Goal: Task Accomplishment & Management: Manage account settings

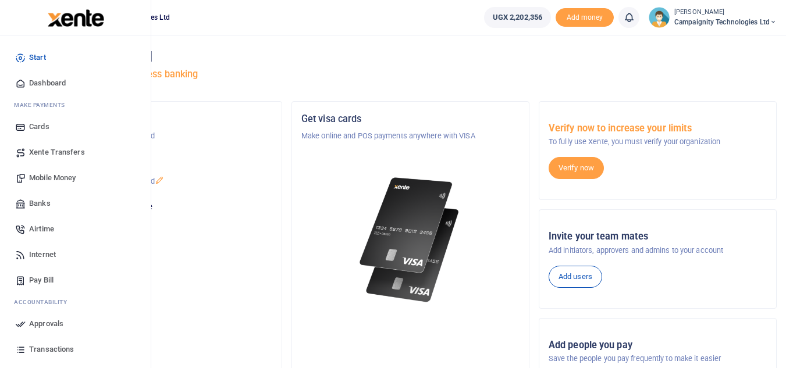
click at [61, 328] on span "Approvals" at bounding box center [46, 324] width 34 height 12
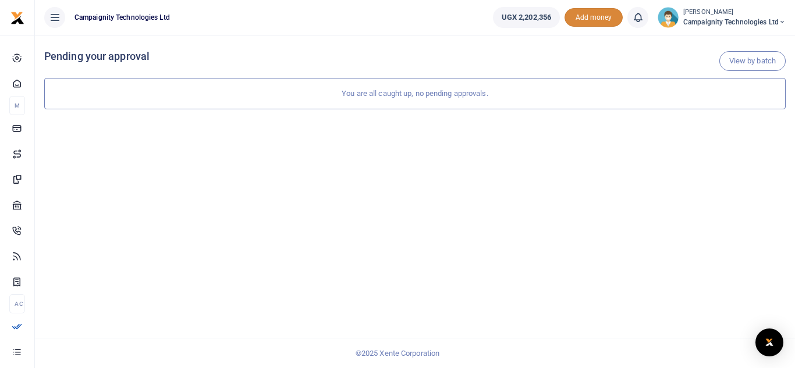
click at [578, 17] on span "Add money" at bounding box center [593, 17] width 58 height 19
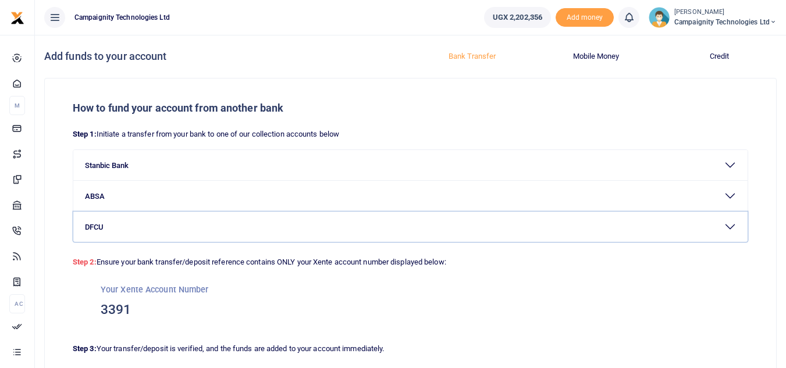
click at [541, 225] on button "DFCU" at bounding box center [410, 227] width 674 height 30
